Goal: Ask a question

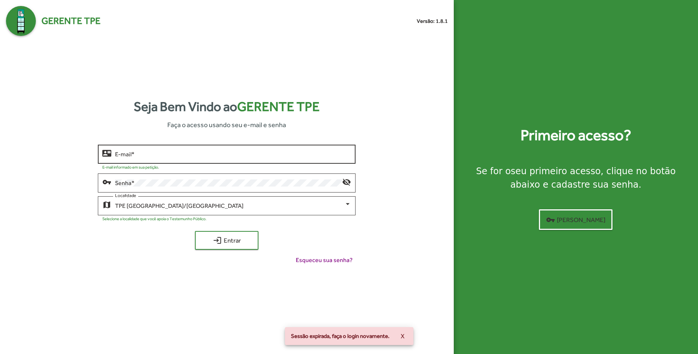
click at [185, 158] on div "E-mail *" at bounding box center [233, 153] width 236 height 21
type input "**********"
click at [230, 241] on span "login Entrar" at bounding box center [227, 240] width 50 height 13
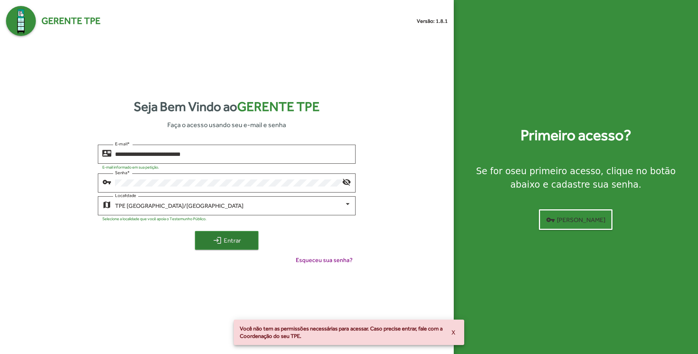
click at [219, 239] on mat-icon "login" at bounding box center [217, 240] width 9 height 9
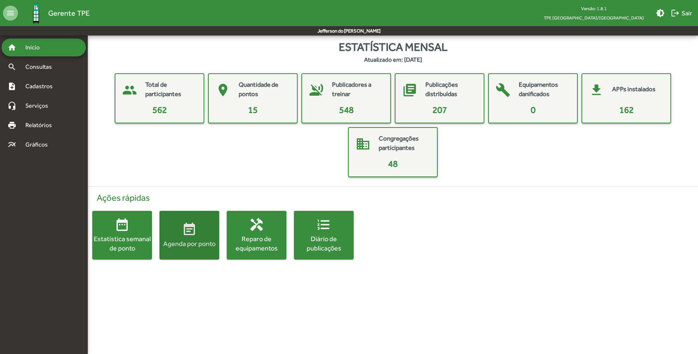
click at [182, 233] on mat-icon "event_note" at bounding box center [189, 229] width 15 height 15
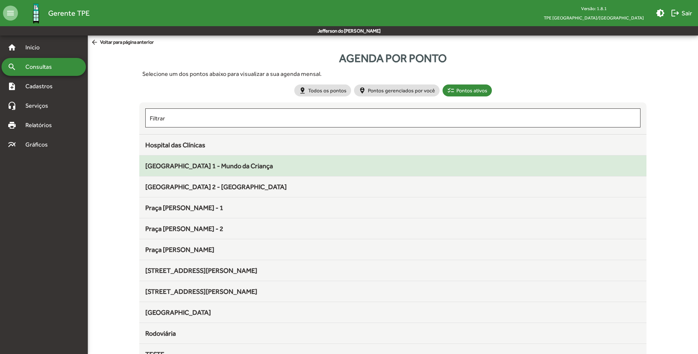
click at [200, 167] on span "[GEOGRAPHIC_DATA] 1 - Mundo da Criança" at bounding box center [209, 166] width 128 height 8
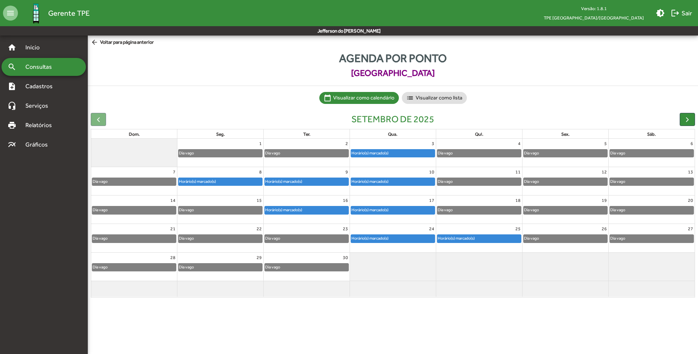
click at [244, 183] on div "Horário(s) marcado(s)" at bounding box center [221, 181] width 84 height 7
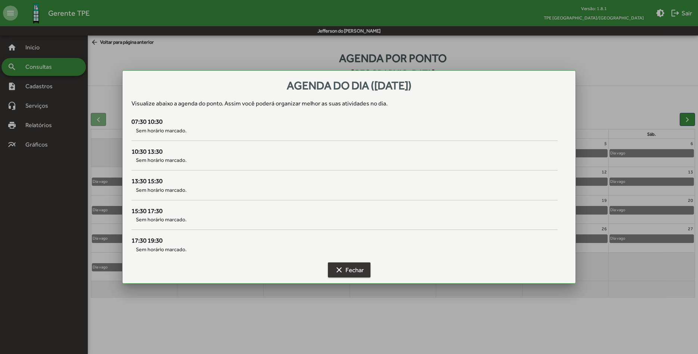
click at [357, 268] on span "clear Fechar" at bounding box center [349, 269] width 29 height 13
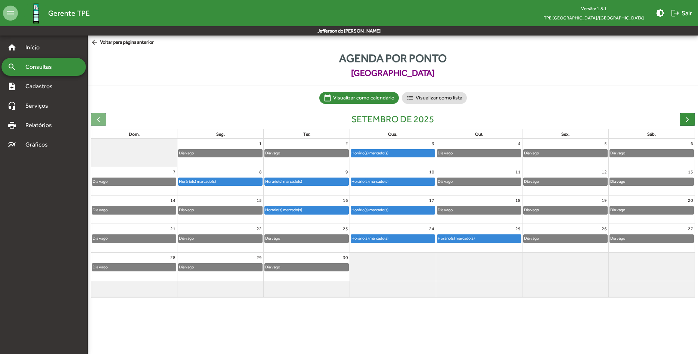
click at [306, 180] on div "Horário(s) marcado(s)" at bounding box center [307, 181] width 84 height 7
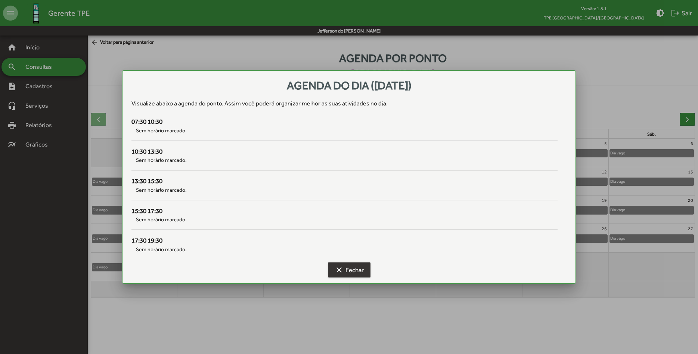
click at [352, 269] on span "clear Fechar" at bounding box center [349, 269] width 29 height 13
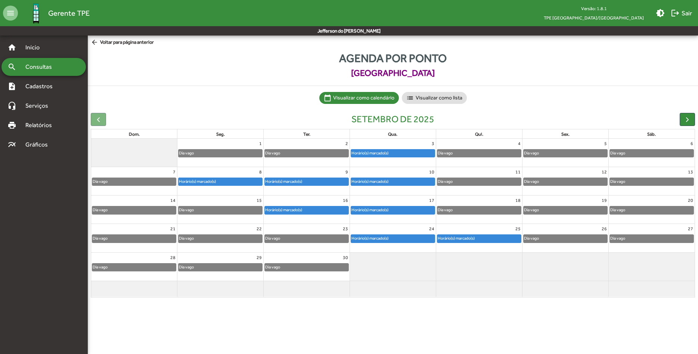
click at [382, 182] on div "Horário(s) marcado(s)" at bounding box center [370, 181] width 38 height 7
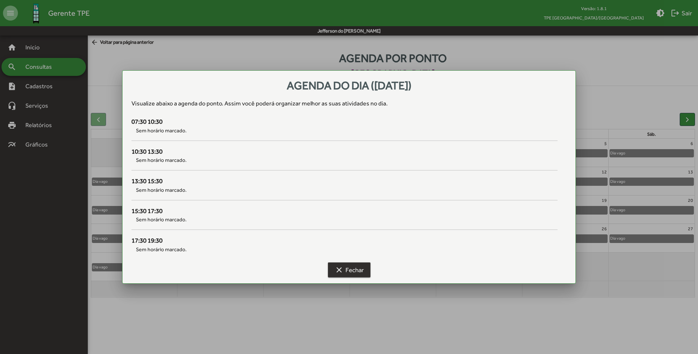
click at [352, 272] on span "clear Fechar" at bounding box center [349, 269] width 29 height 13
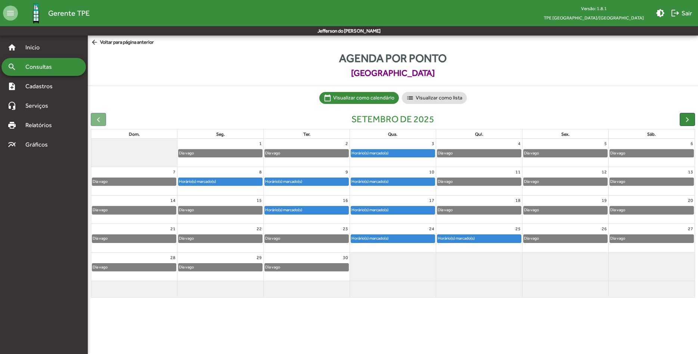
click at [379, 238] on div "Horário(s) marcado(s)" at bounding box center [370, 238] width 38 height 7
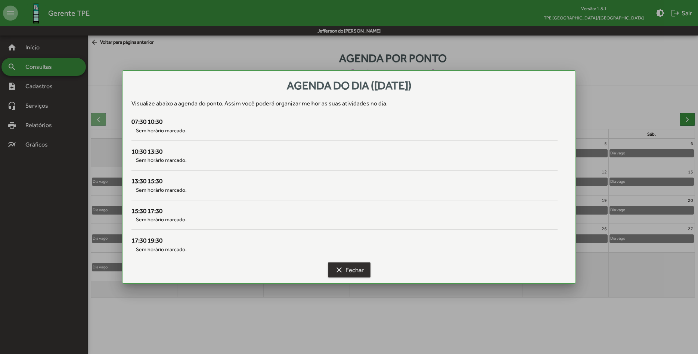
click at [354, 266] on span "clear Fechar" at bounding box center [349, 269] width 29 height 13
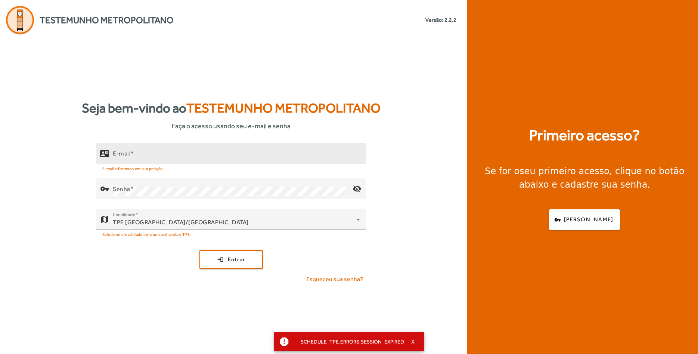
click at [153, 154] on input "E-mail" at bounding box center [236, 156] width 247 height 9
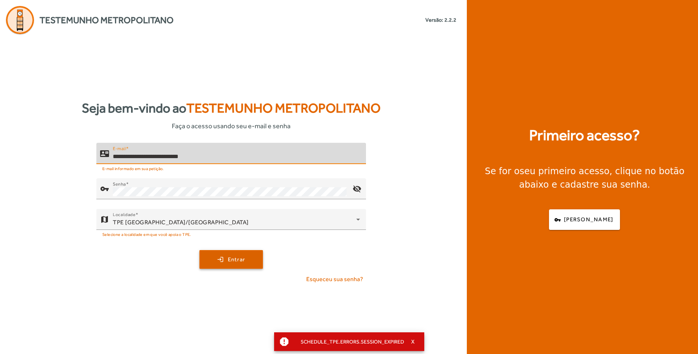
type input "**********"
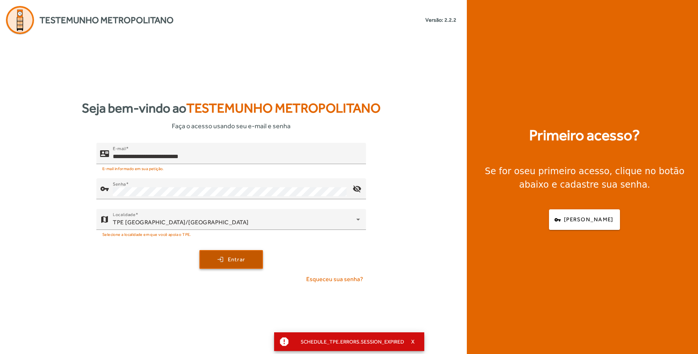
click at [212, 261] on span "submit" at bounding box center [231, 259] width 62 height 18
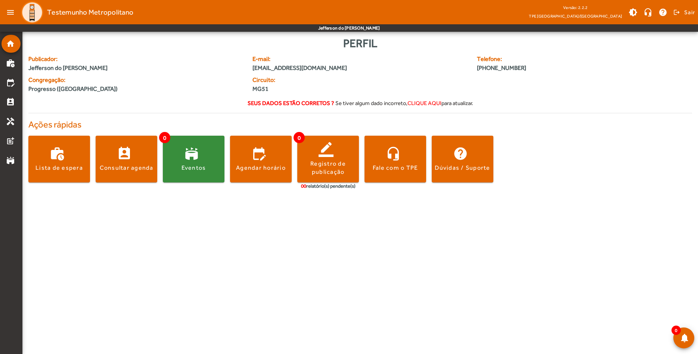
click at [422, 102] on span "clique aqui" at bounding box center [425, 103] width 34 height 6
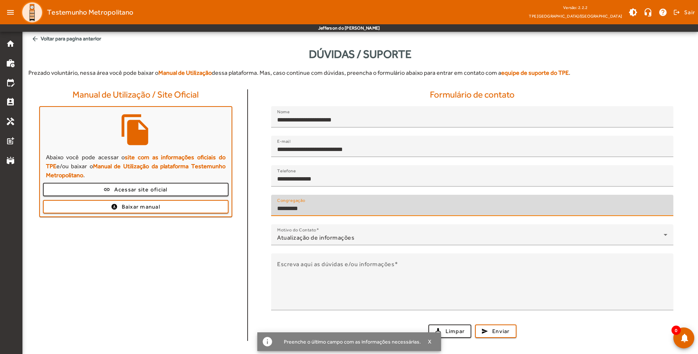
drag, startPoint x: 308, startPoint y: 209, endPoint x: 269, endPoint y: 212, distance: 39.7
click at [277, 212] on input "*********" at bounding box center [472, 208] width 390 height 9
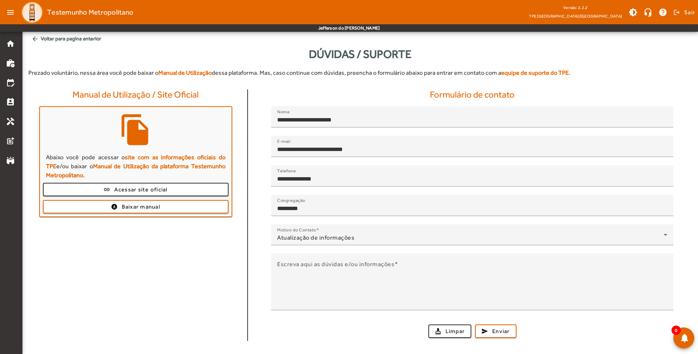
click at [573, 331] on div "cleaning_services Limpar send Enviar" at bounding box center [472, 330] width 449 height 13
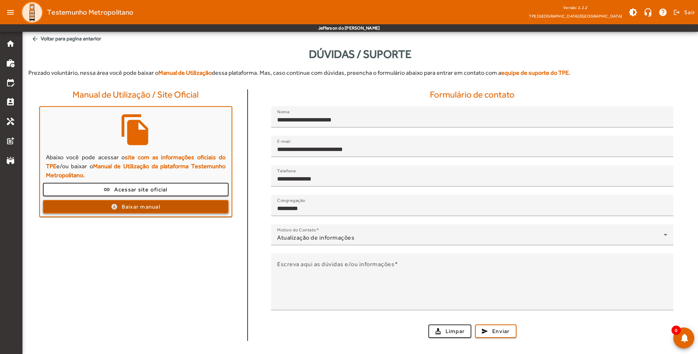
click at [143, 206] on span "Baixar manual" at bounding box center [141, 206] width 38 height 9
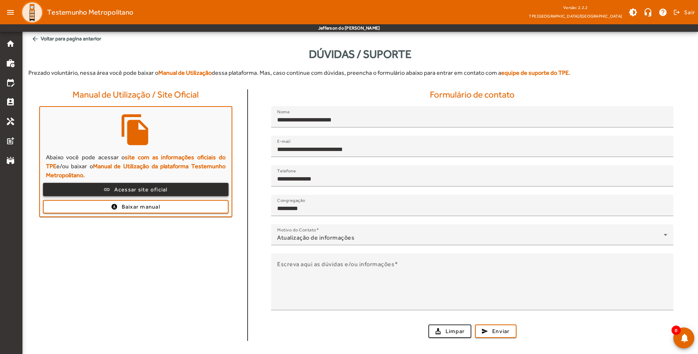
click at [158, 190] on span "Acessar site oficial" at bounding box center [140, 189] width 53 height 9
